Goal: Task Accomplishment & Management: Use online tool/utility

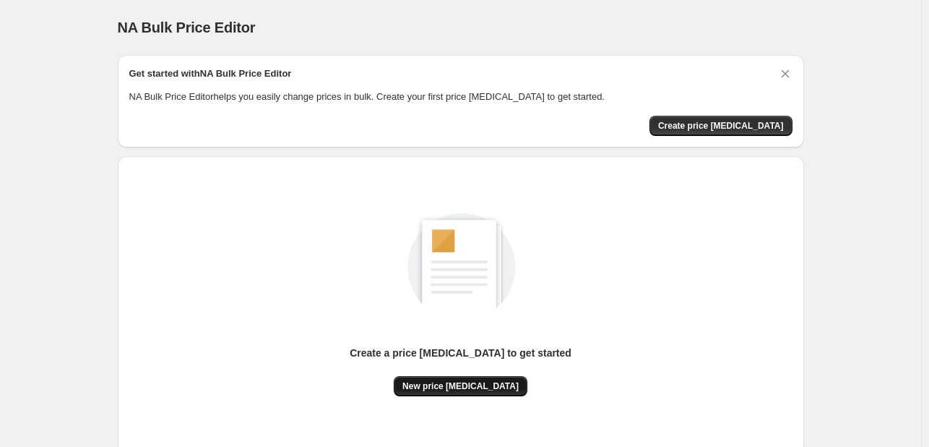
click at [484, 382] on span "New price [MEDICAL_DATA]" at bounding box center [461, 386] width 116 height 12
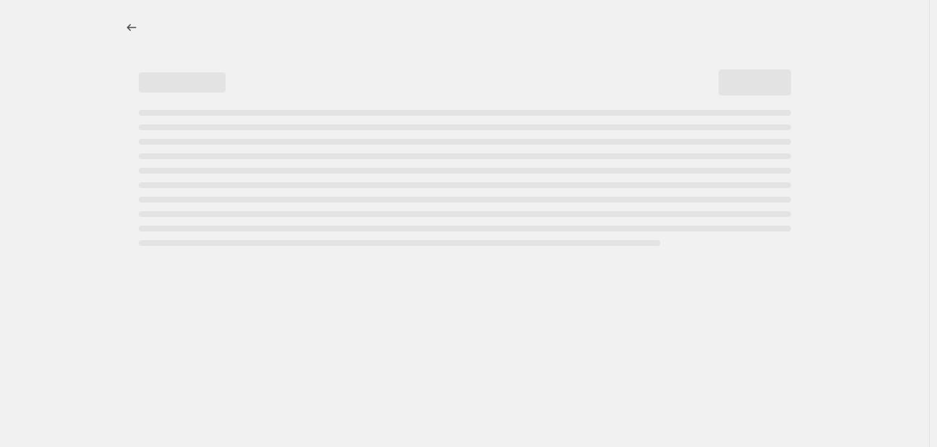
select select "percentage"
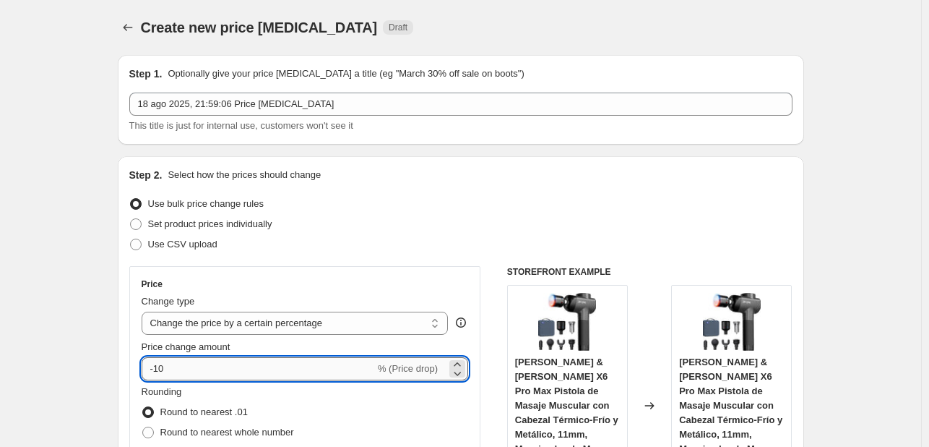
click at [217, 365] on input "-10" at bounding box center [258, 368] width 233 height 23
type input "-1"
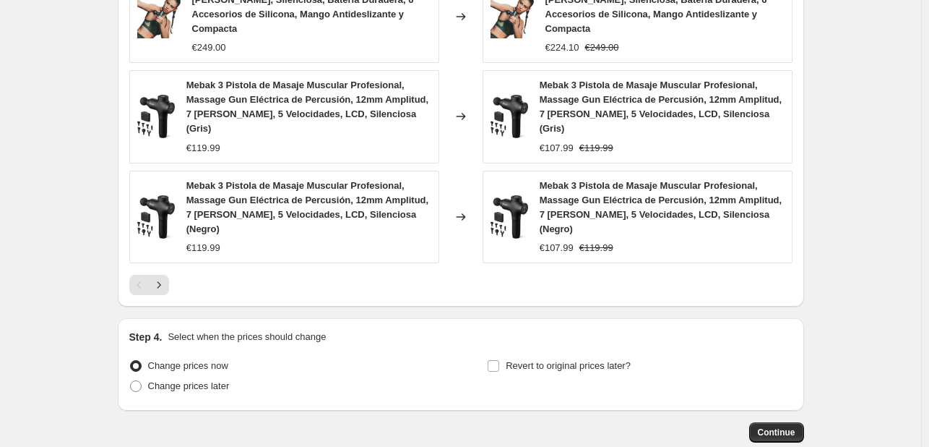
scroll to position [1107, 0]
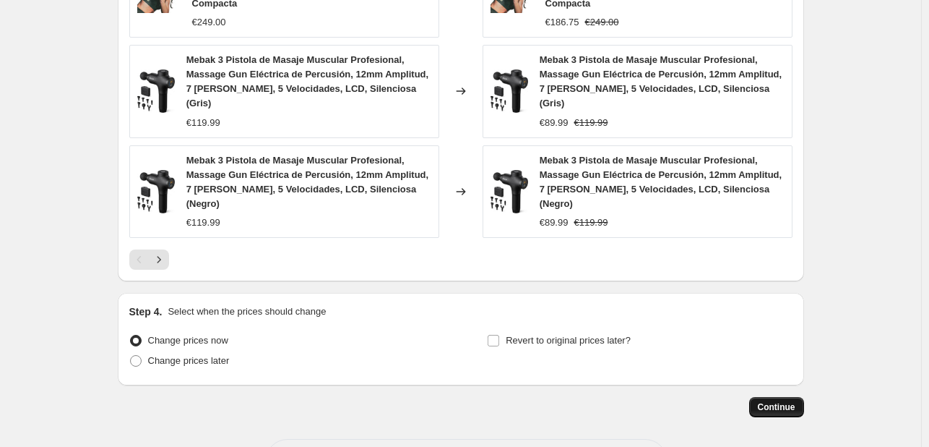
click at [778, 401] on span "Continue" at bounding box center [777, 407] width 38 height 12
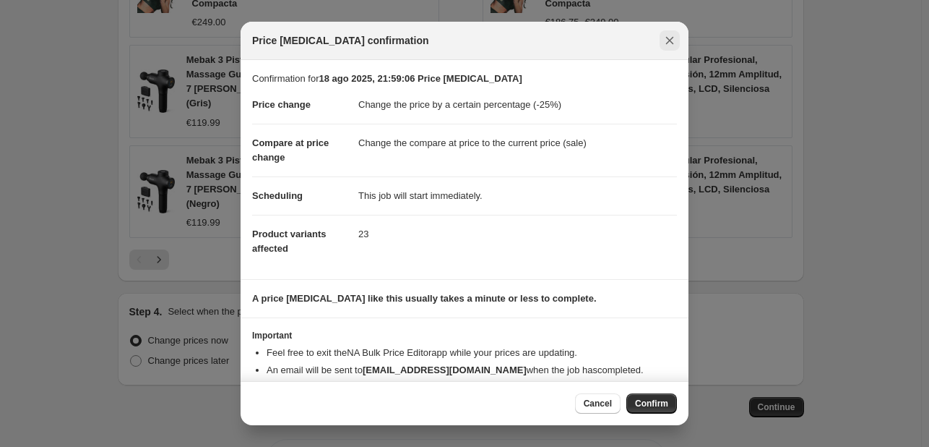
click at [674, 40] on icon "Close" at bounding box center [670, 40] width 14 height 14
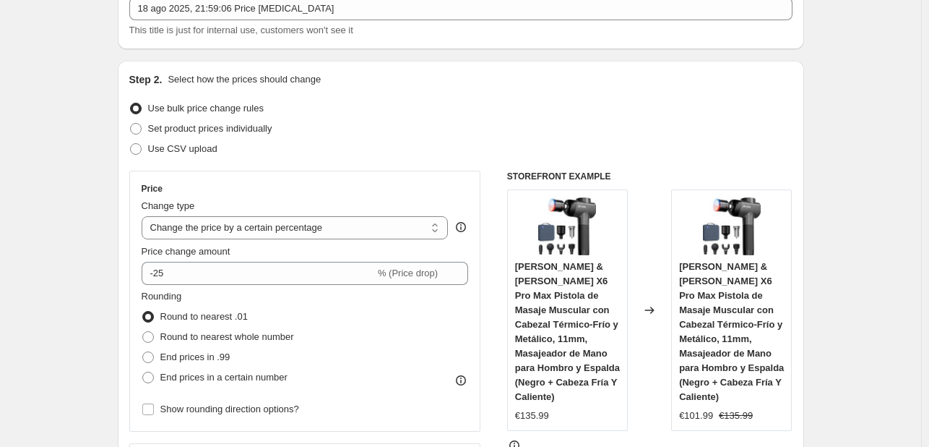
scroll to position [0, 0]
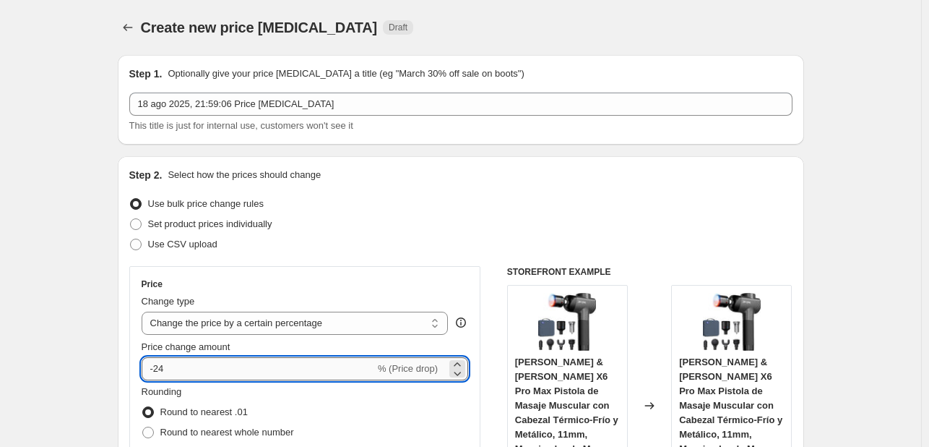
click at [220, 374] on input "-24" at bounding box center [258, 368] width 233 height 23
type input "-2"
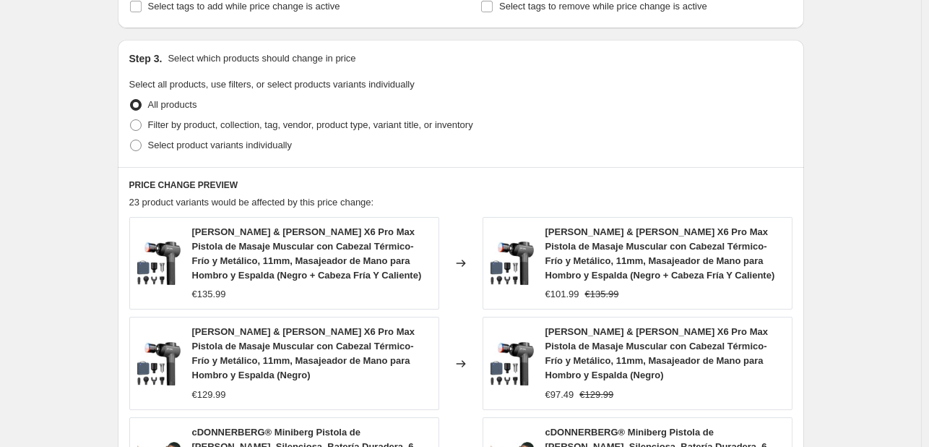
scroll to position [1107, 0]
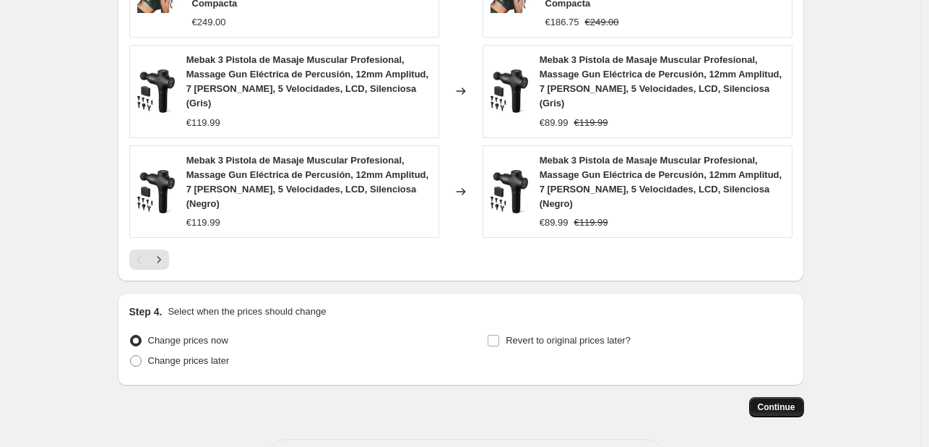
type input "-20"
click at [778, 401] on span "Continue" at bounding box center [777, 407] width 38 height 12
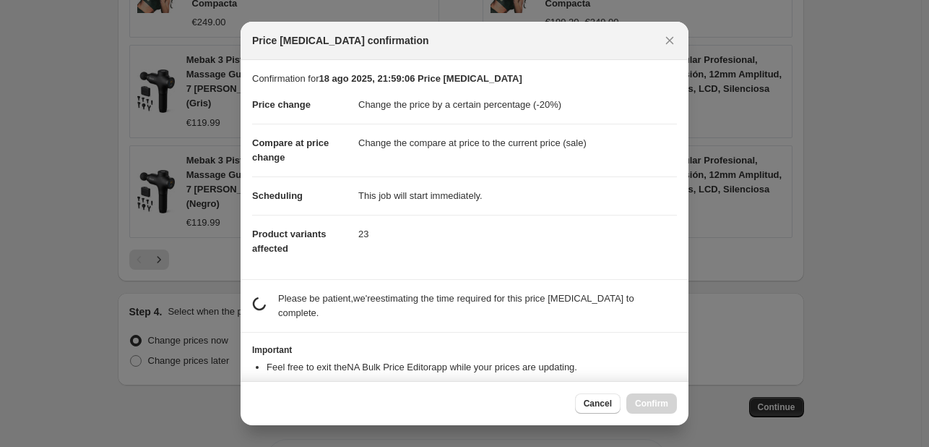
scroll to position [0, 0]
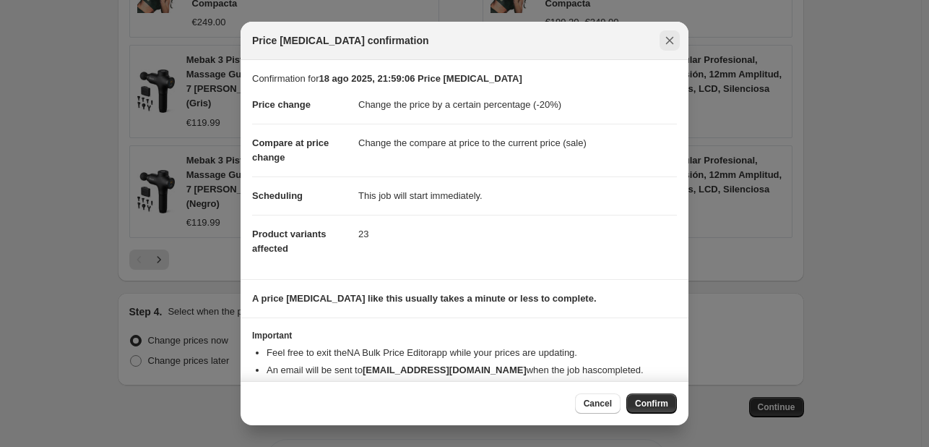
click at [672, 45] on icon "Close" at bounding box center [670, 40] width 14 height 14
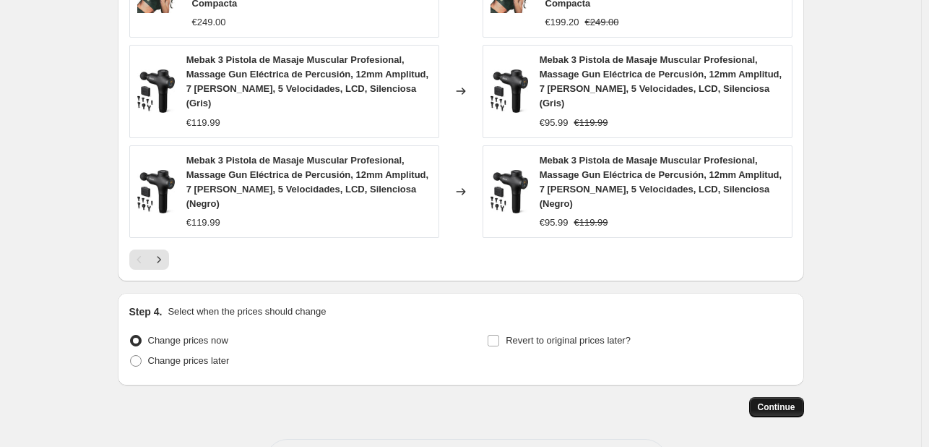
click at [795, 397] on button "Continue" at bounding box center [776, 407] width 55 height 20
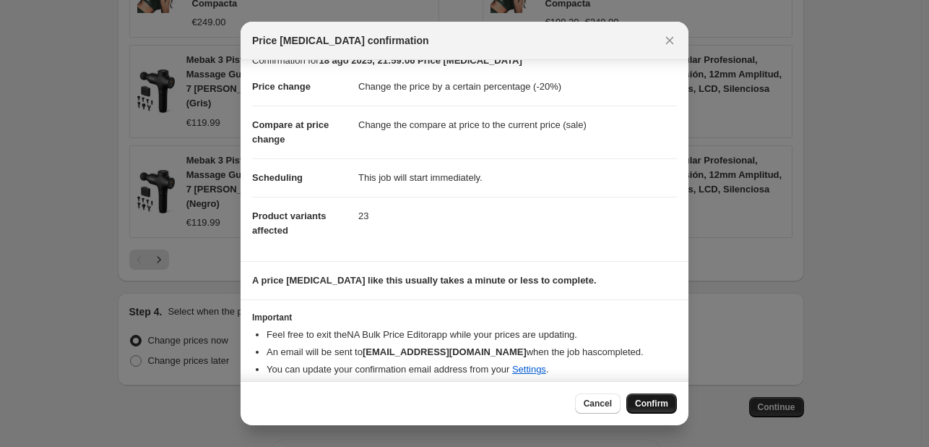
scroll to position [27, 0]
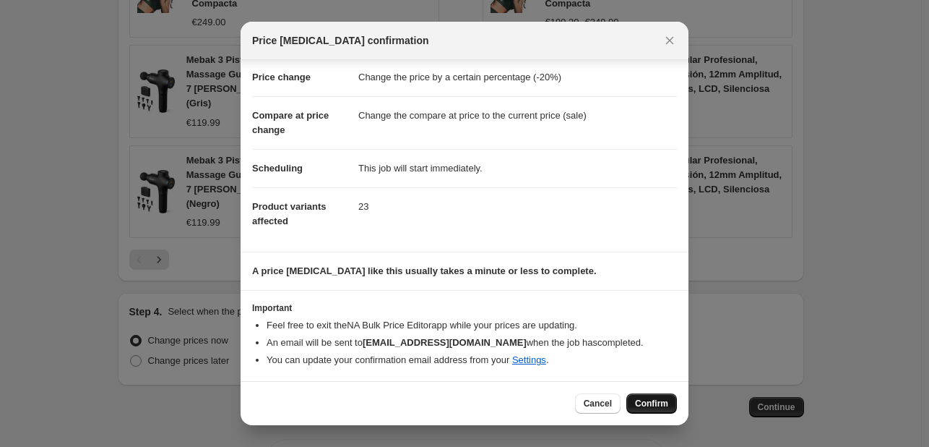
click at [647, 405] on span "Confirm" at bounding box center [651, 403] width 33 height 12
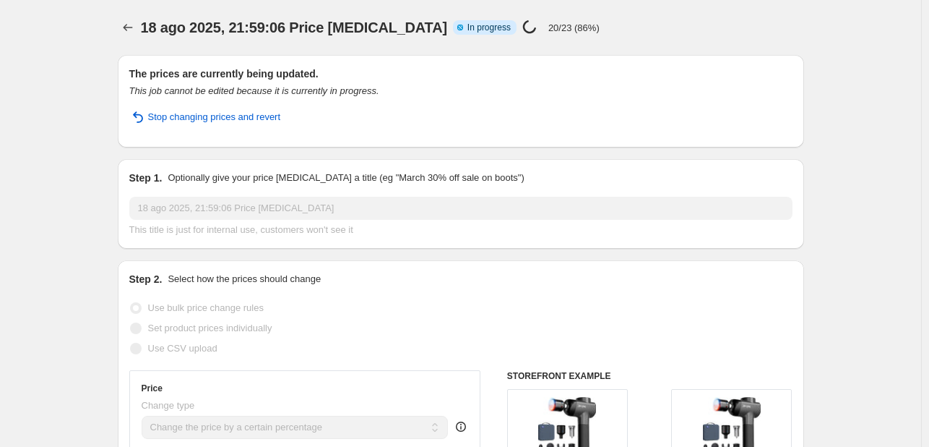
select select "percentage"
